Goal: Navigation & Orientation: Understand site structure

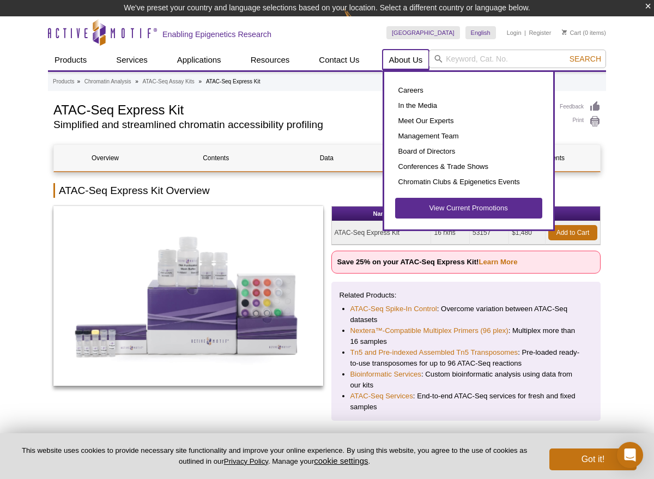
click at [405, 62] on link "About Us" at bounding box center [405, 60] width 47 height 21
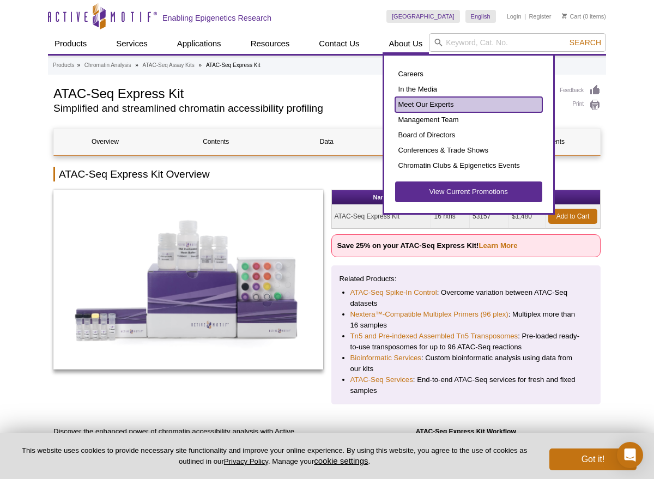
click at [412, 102] on link "Meet Our Experts" at bounding box center [468, 104] width 147 height 15
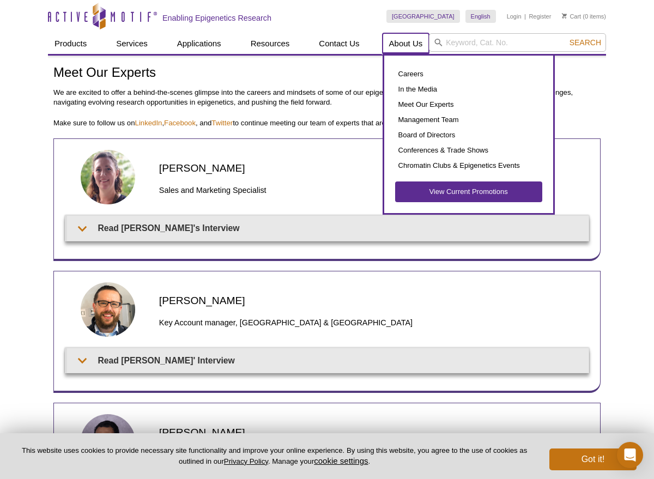
click at [407, 45] on link "About Us" at bounding box center [405, 43] width 47 height 21
click at [427, 120] on link "Management Team" at bounding box center [468, 119] width 147 height 15
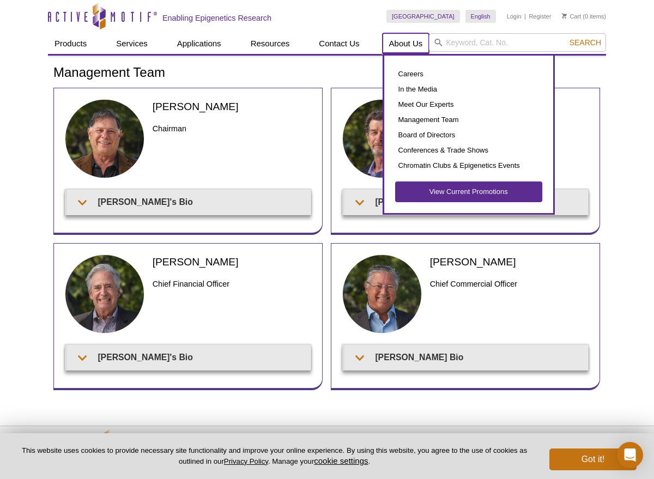
click at [412, 47] on link "About Us" at bounding box center [405, 43] width 47 height 21
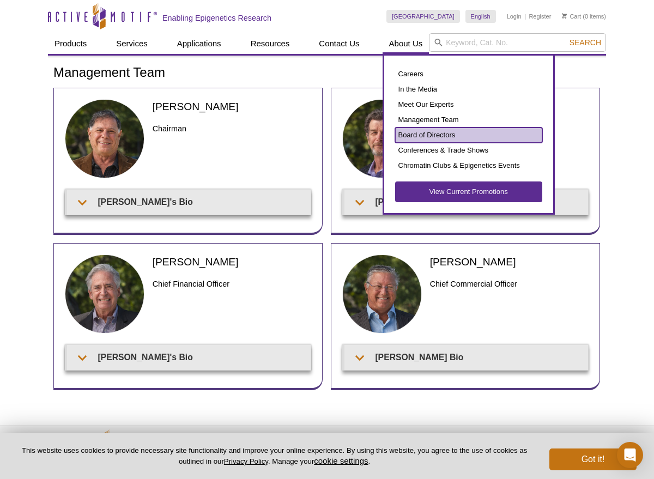
click at [424, 138] on link "Board of Directors" at bounding box center [468, 134] width 147 height 15
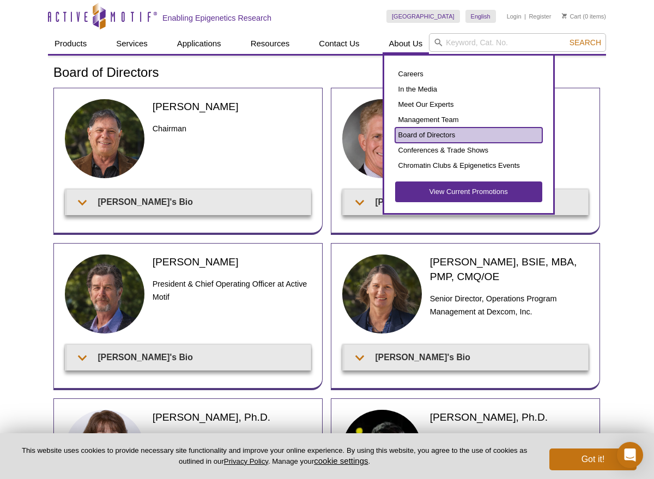
click at [422, 134] on link "Board of Directors" at bounding box center [468, 134] width 147 height 15
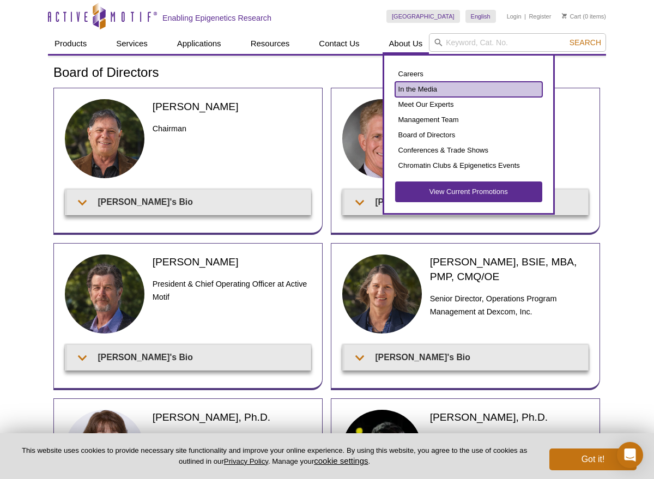
click at [424, 94] on link "In the Media" at bounding box center [468, 89] width 147 height 15
